Goal: Obtain resource: Download file/media

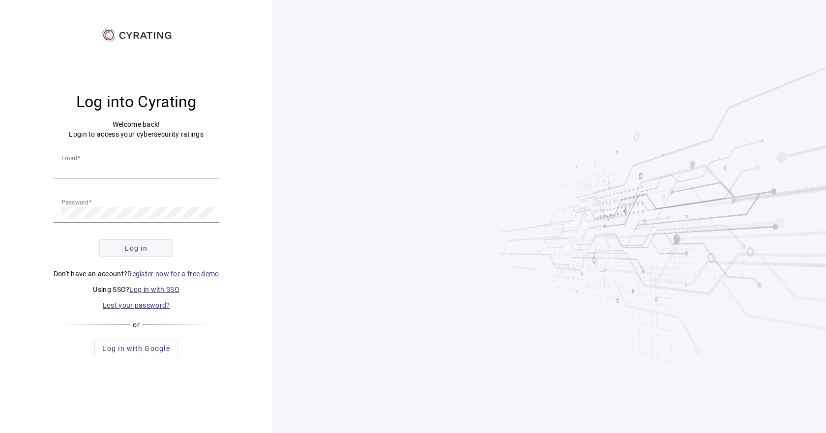
type input "[EMAIL_ADDRESS][DOMAIN_NAME]"
click at [152, 247] on span "submit" at bounding box center [136, 249] width 73 height 24
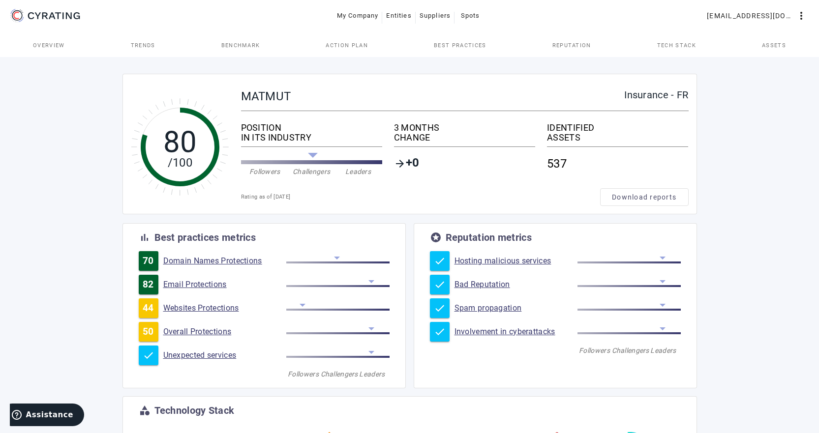
click at [246, 49] on span "Benchmark" at bounding box center [240, 45] width 39 height 24
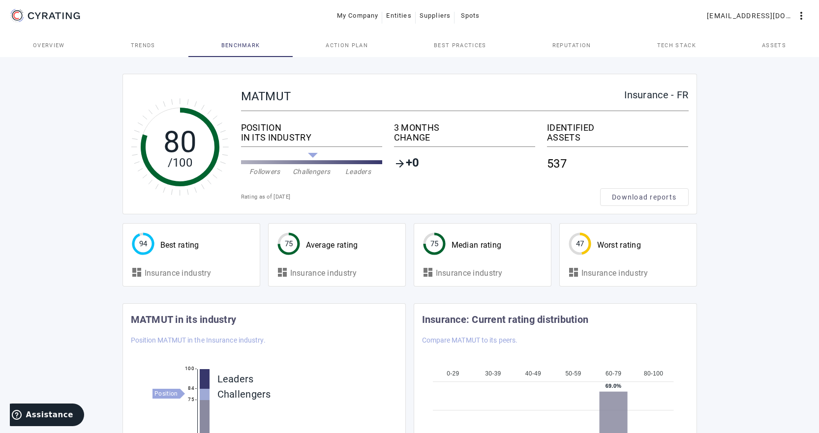
click at [153, 45] on span "Trends" at bounding box center [143, 45] width 25 height 5
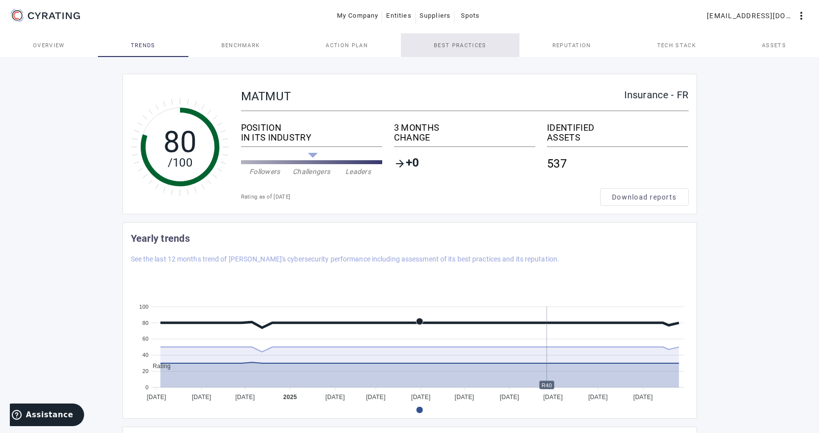
click at [463, 44] on span "Best practices" at bounding box center [460, 45] width 52 height 5
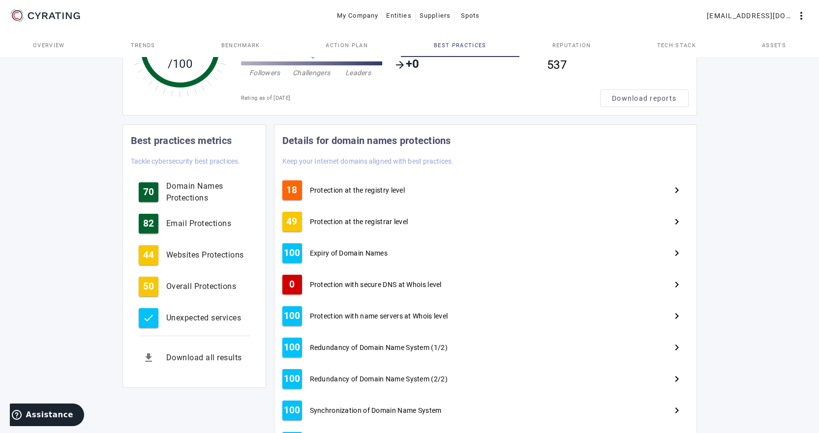
scroll to position [148, 0]
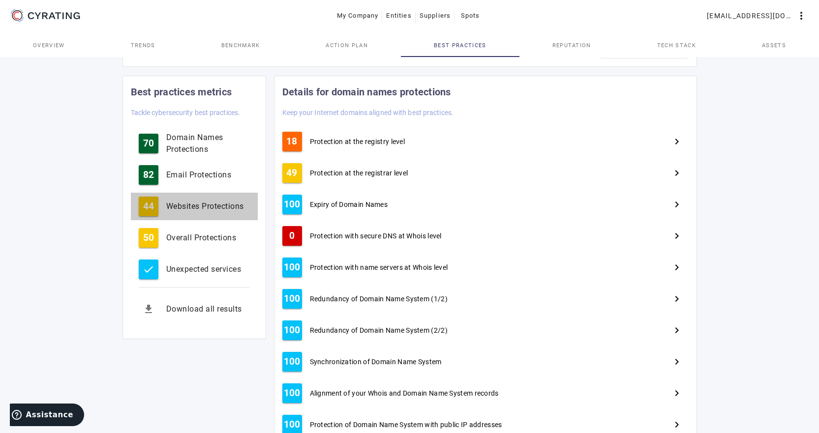
click at [214, 203] on div "Websites Protections" at bounding box center [208, 207] width 84 height 12
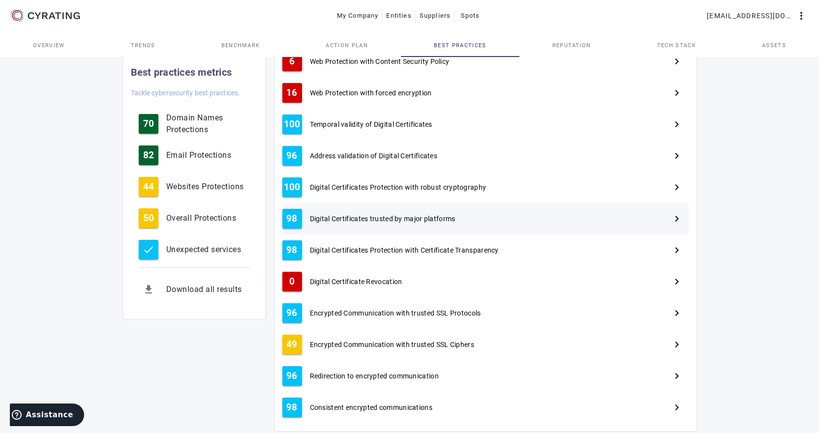
scroll to position [344, 0]
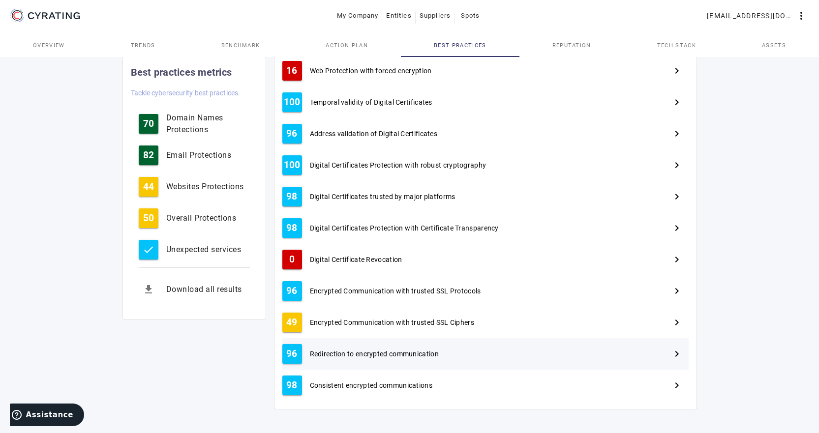
click at [495, 352] on div "Redirection to encrypted communication" at bounding box center [483, 354] width 355 height 10
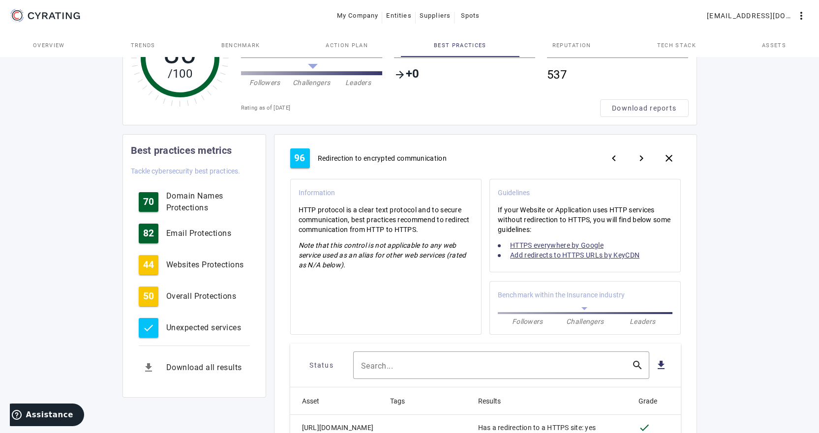
scroll to position [98, 0]
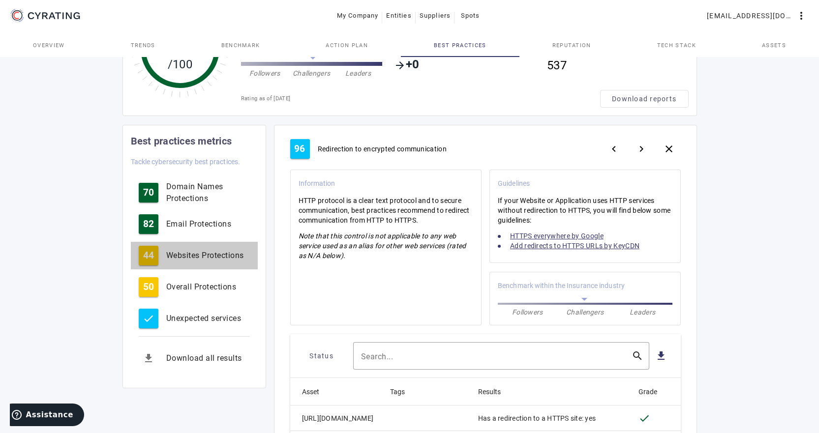
click at [233, 259] on div "Websites Protections" at bounding box center [208, 256] width 84 height 12
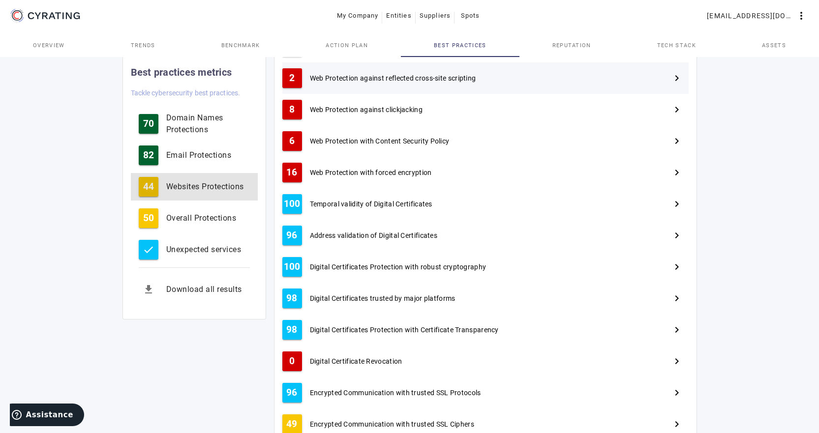
scroll to position [246, 0]
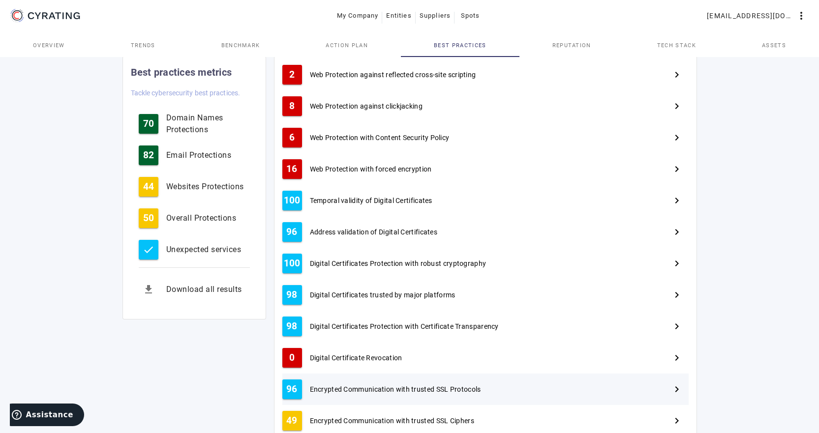
click at [489, 389] on div "Encrypted Communication with trusted SSL Protocols" at bounding box center [483, 390] width 355 height 10
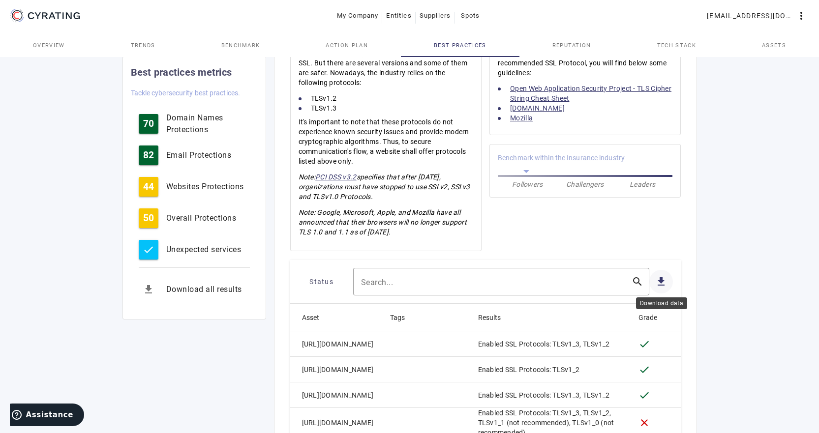
click at [663, 283] on mat-icon "file_download" at bounding box center [661, 282] width 12 height 12
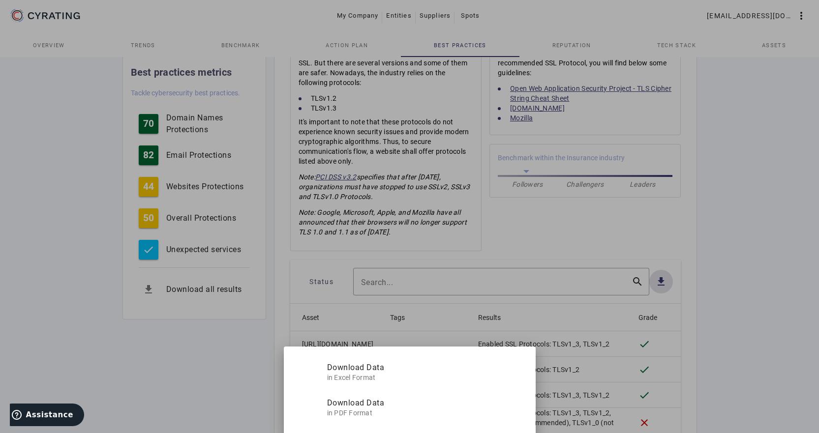
scroll to position [0, 0]
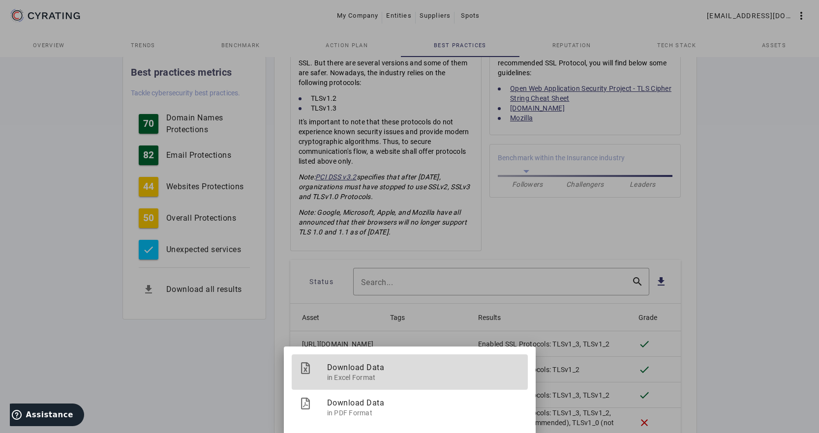
click at [388, 371] on span "in Excel Format" at bounding box center [423, 376] width 193 height 12
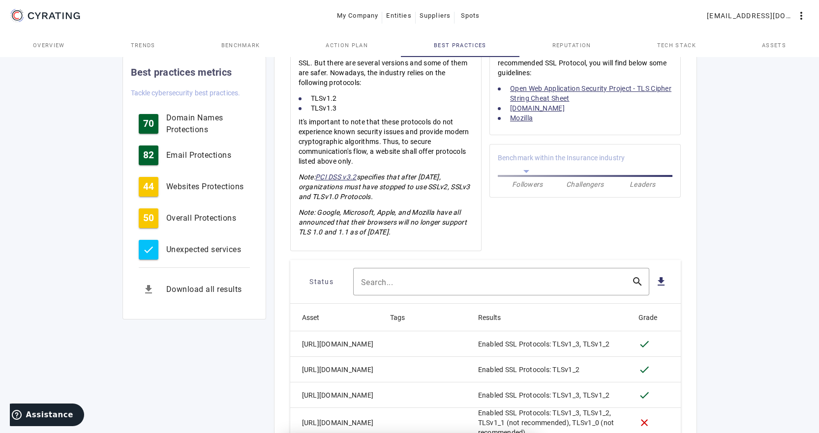
scroll to position [246, 0]
click at [64, 46] on span "Overview" at bounding box center [49, 45] width 32 height 5
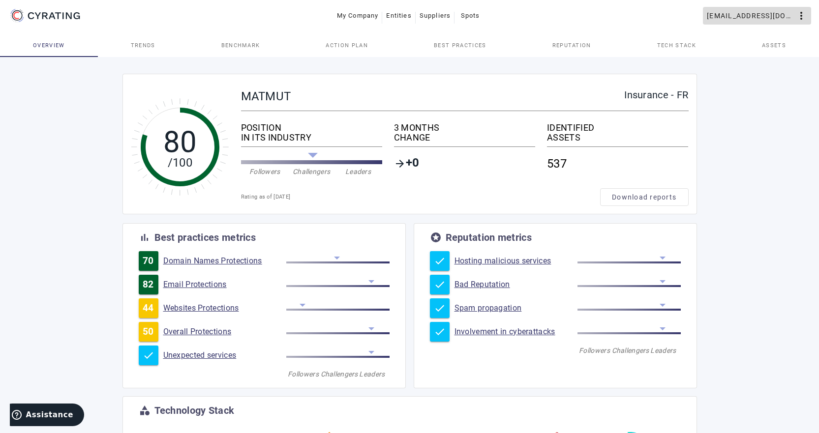
click at [780, 16] on span "[EMAIL_ADDRESS][DOMAIN_NAME]" at bounding box center [751, 16] width 89 height 16
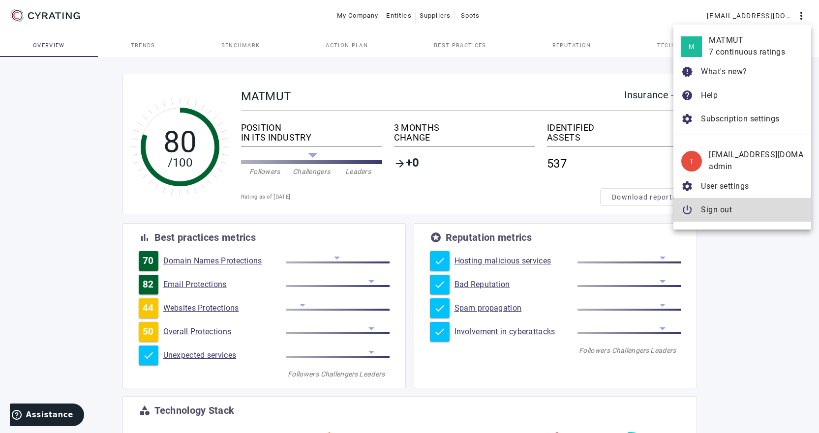
click at [726, 211] on span "Sign out" at bounding box center [716, 209] width 31 height 9
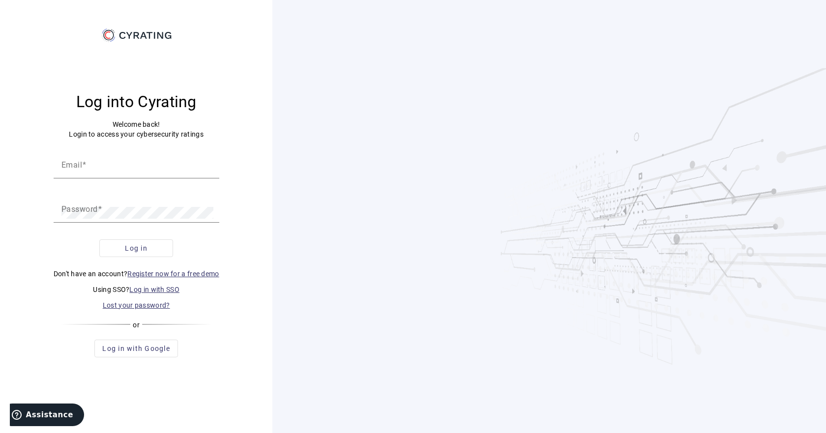
type input "[EMAIL_ADDRESS][DOMAIN_NAME]"
